Goal: Information Seeking & Learning: Learn about a topic

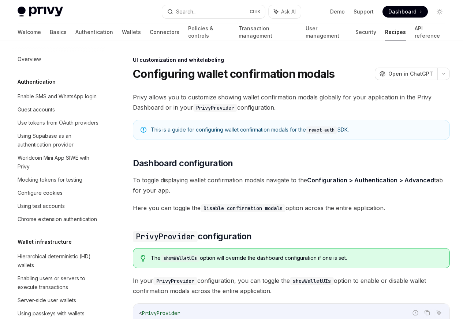
scroll to position [320, 0]
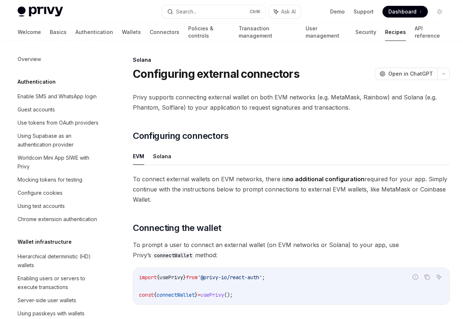
scroll to position [1171, 0]
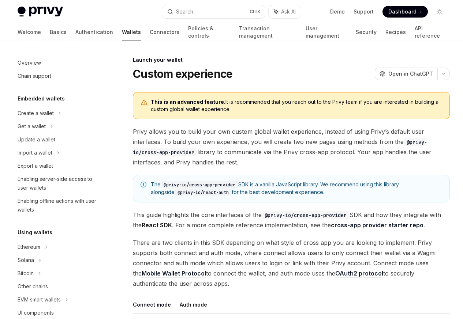
scroll to position [335, 0]
